Goal: Browse casually

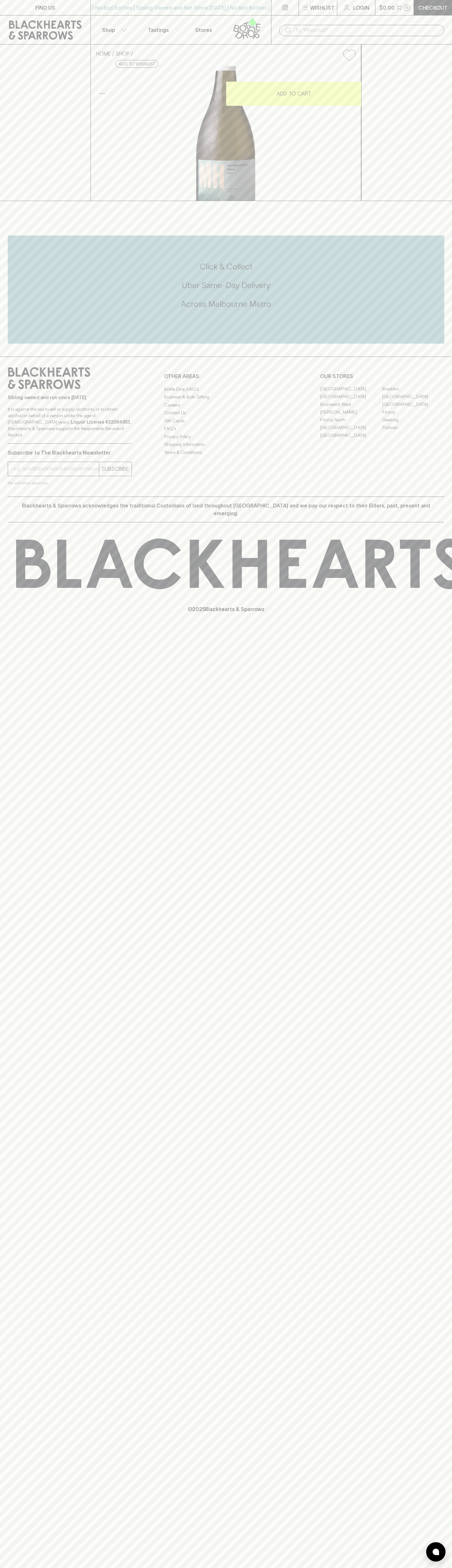
click at [108, 27] on p "Shop" at bounding box center [108, 30] width 13 height 8
click at [440, 173] on div at bounding box center [226, 784] width 452 height 1568
click at [230, 1567] on html "FIND US | No Bad Bottles | Sibling Owned and Run Since [DATE] | No Bad Bottles …" at bounding box center [226, 784] width 452 height 1568
click at [15, 985] on div at bounding box center [226, 784] width 452 height 1568
